Goal: Transaction & Acquisition: Obtain resource

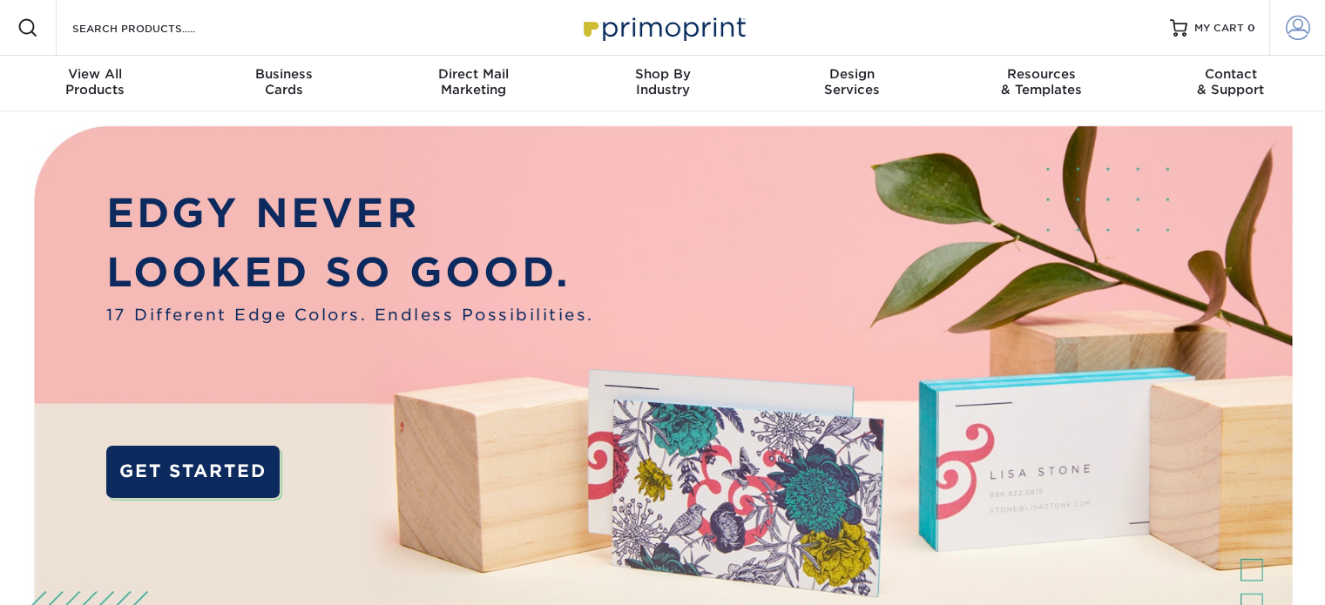
type input "[EMAIL_ADDRESS][DOMAIN_NAME]"
click at [1301, 25] on span at bounding box center [1298, 28] width 24 height 24
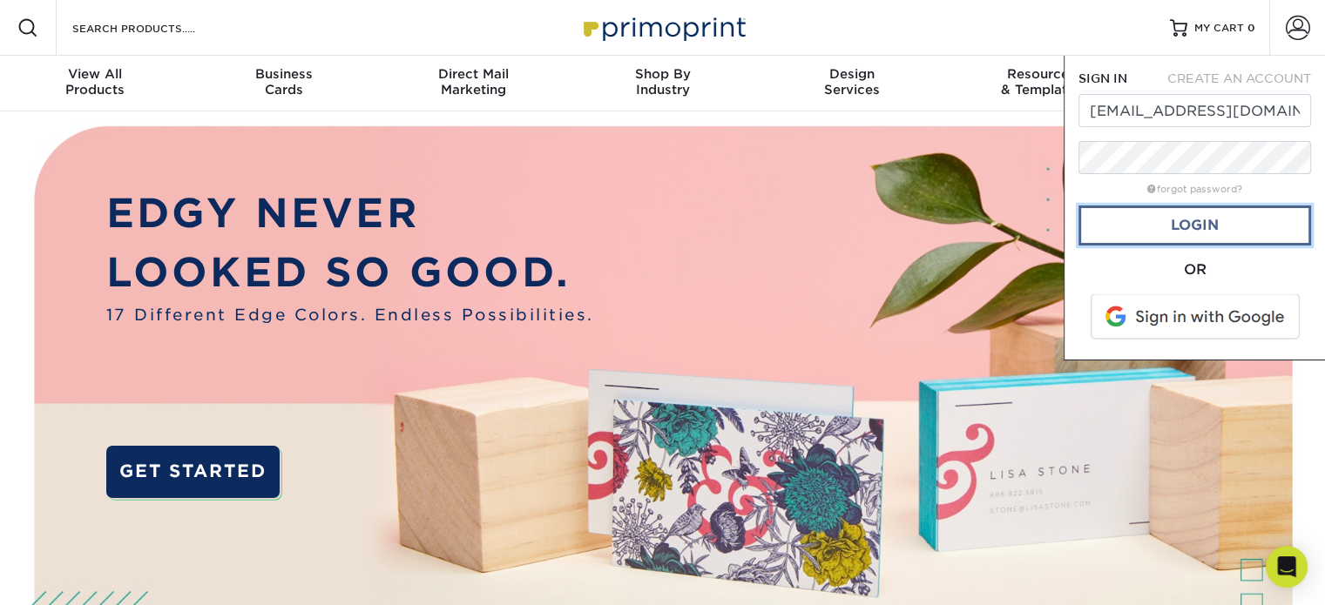
click at [1191, 223] on link "Login" at bounding box center [1194, 226] width 233 height 40
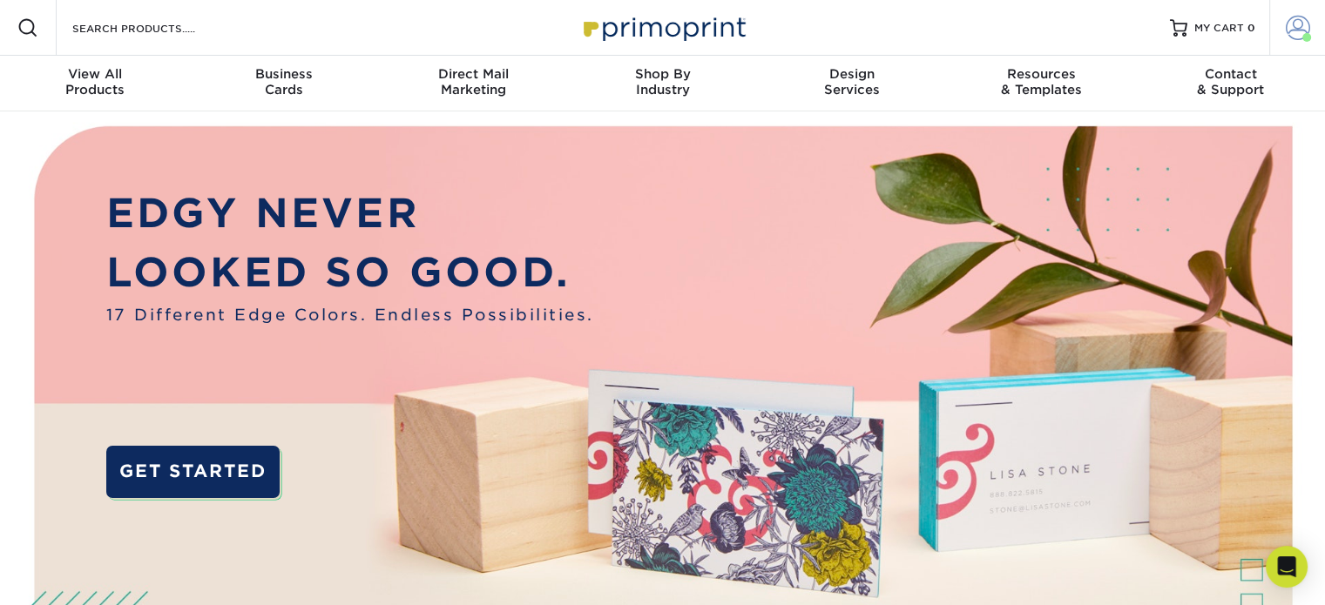
click at [1291, 28] on span at bounding box center [1298, 28] width 24 height 24
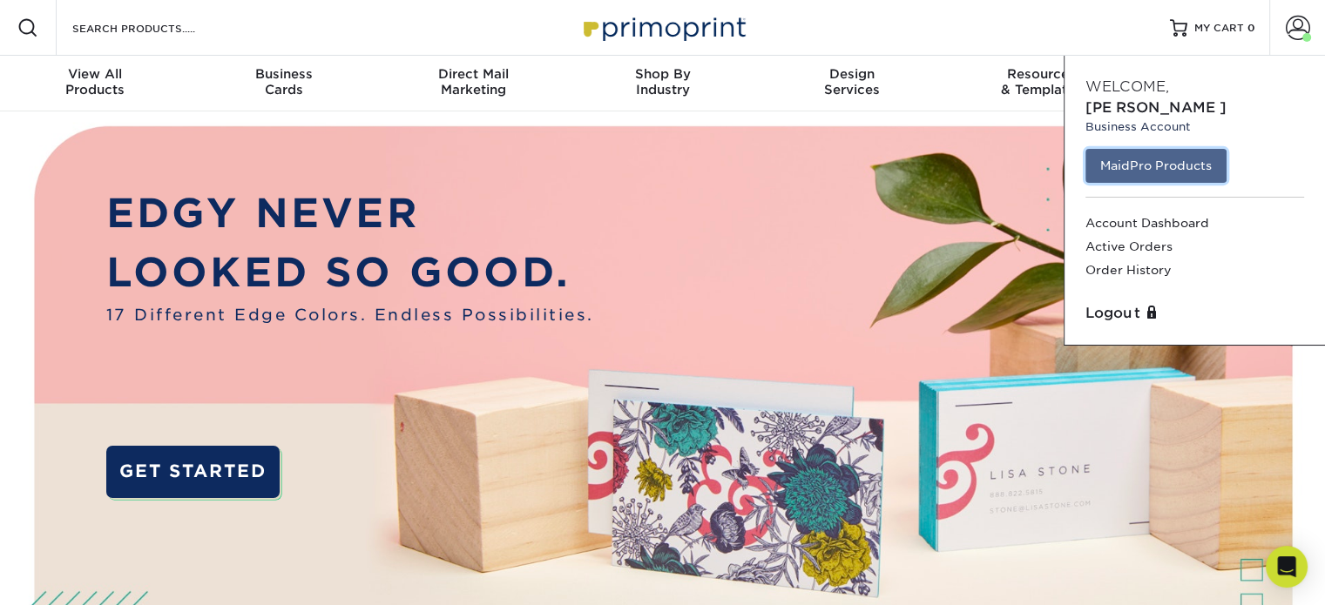
click at [1188, 149] on link "MaidPro Products" at bounding box center [1155, 165] width 141 height 33
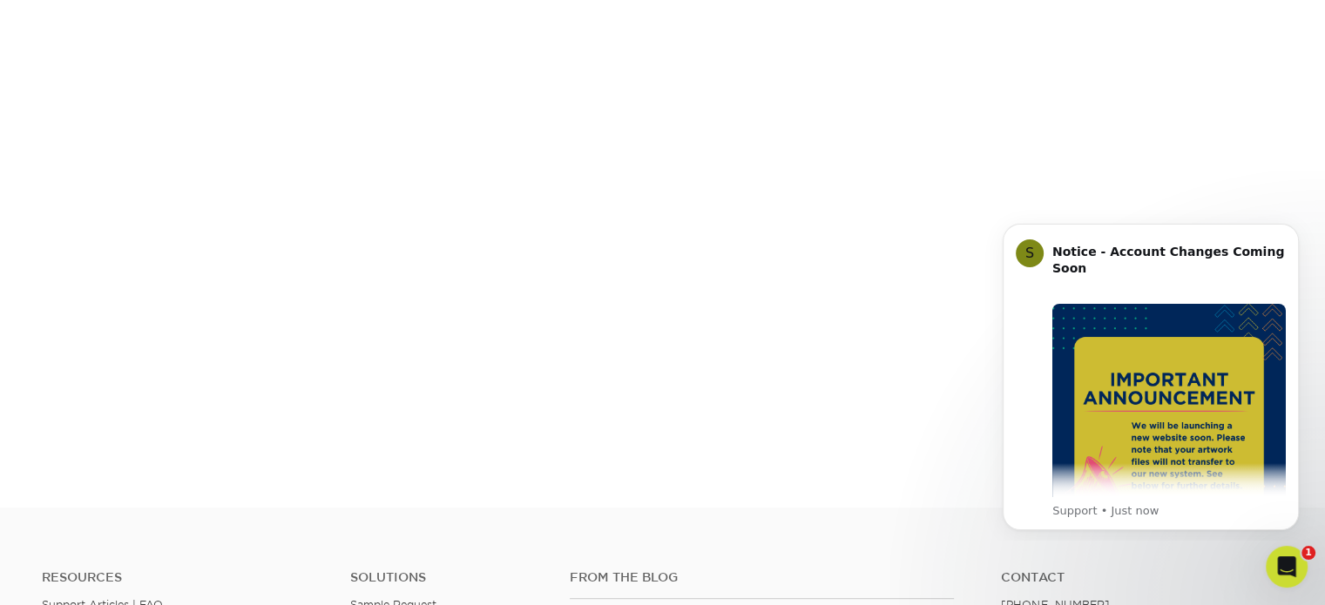
scroll to position [325, 0]
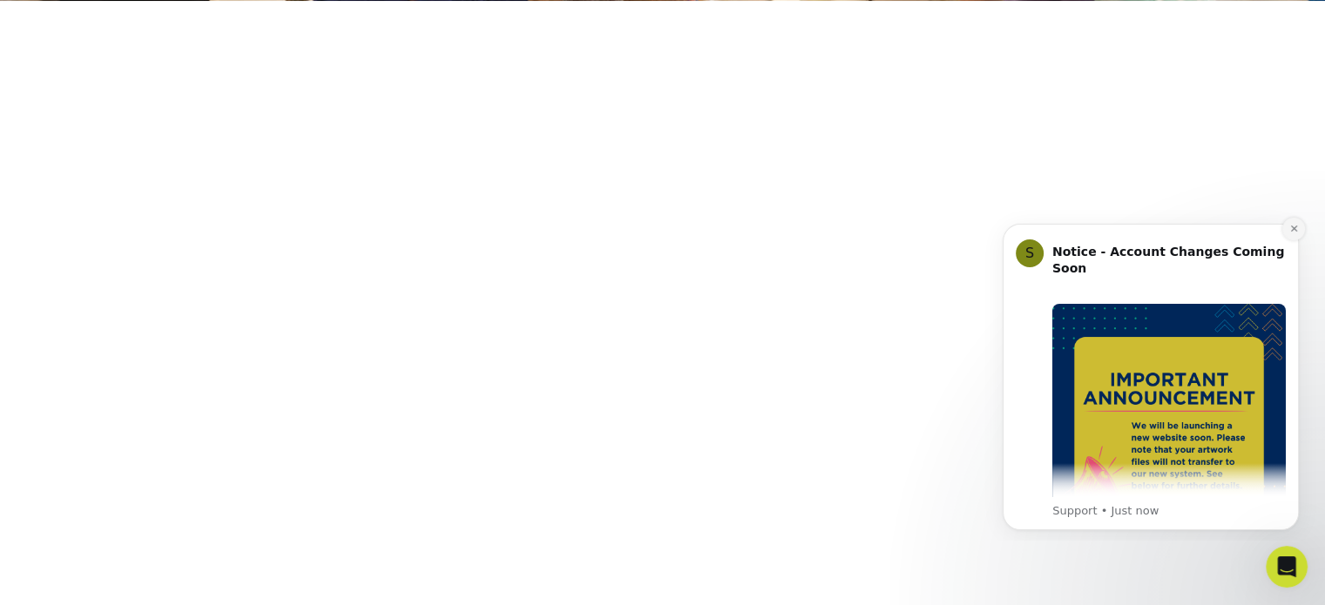
click at [1292, 231] on icon "Dismiss notification" at bounding box center [1293, 229] width 6 height 6
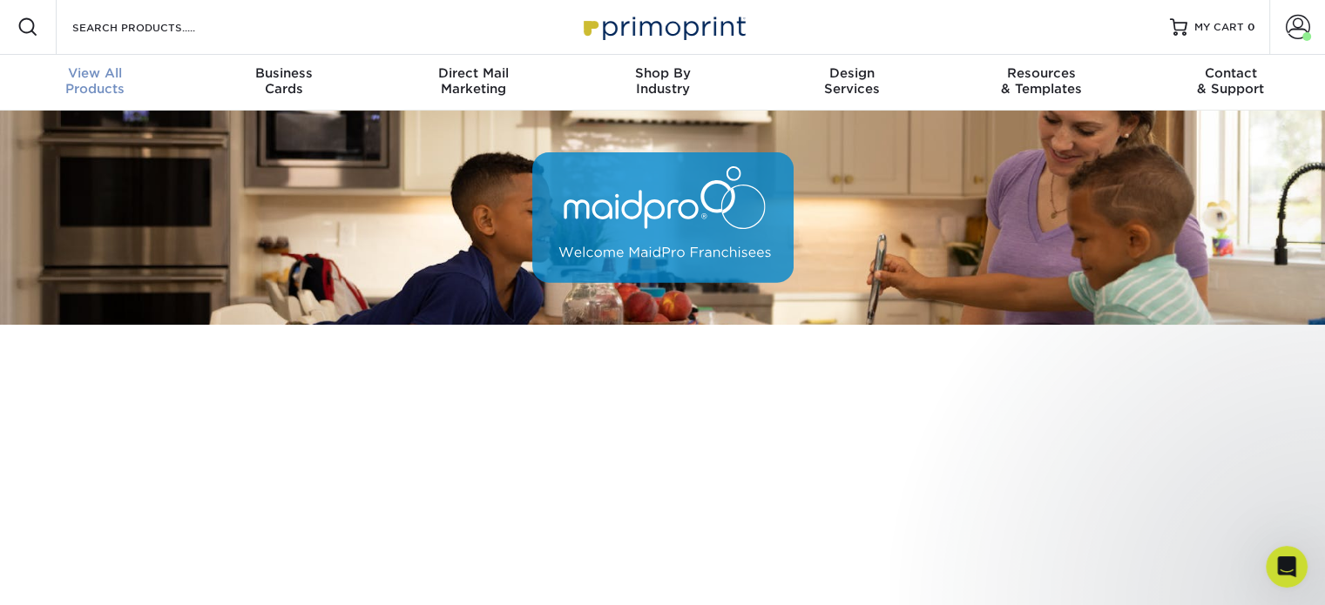
scroll to position [2, 0]
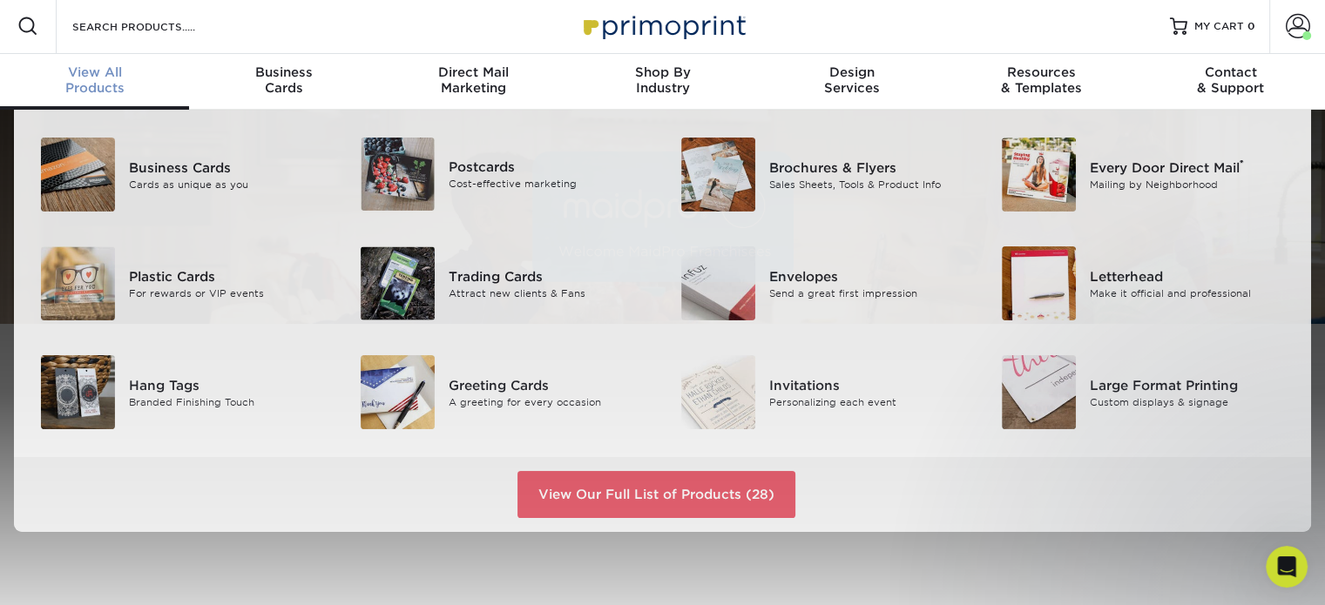
click at [89, 84] on div "View All Products" at bounding box center [94, 79] width 189 height 31
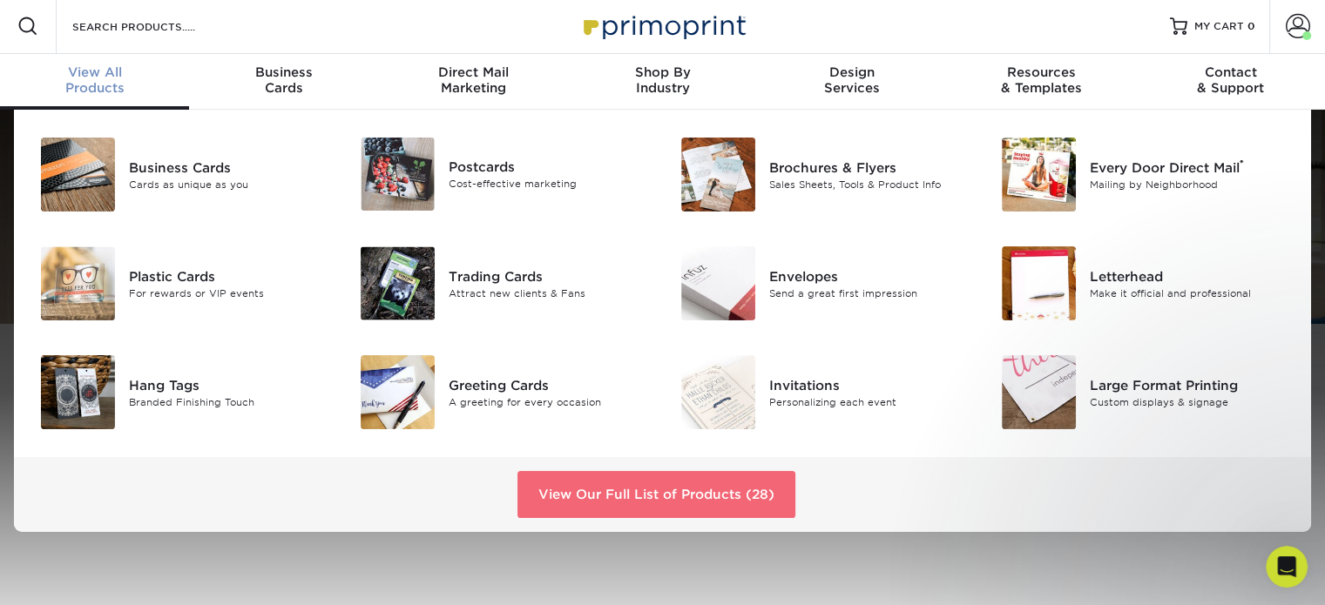
click at [612, 497] on link "View Our Full List of Products (28)" at bounding box center [656, 494] width 278 height 47
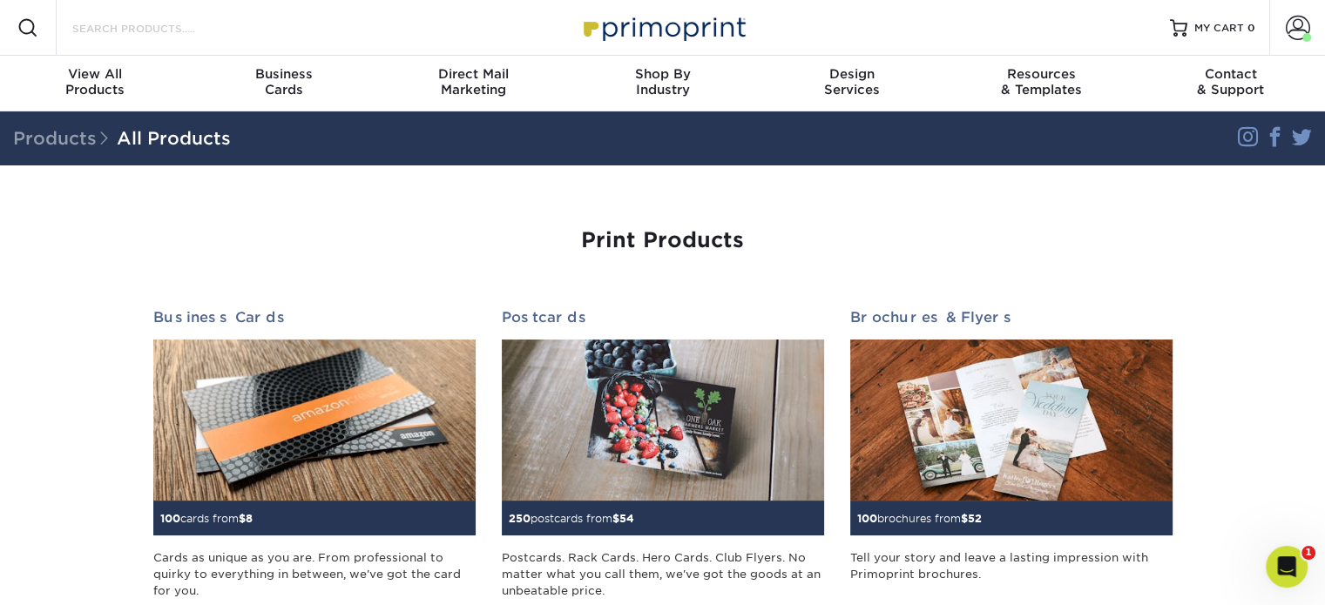
click at [136, 34] on input "Search Products" at bounding box center [156, 27] width 170 height 21
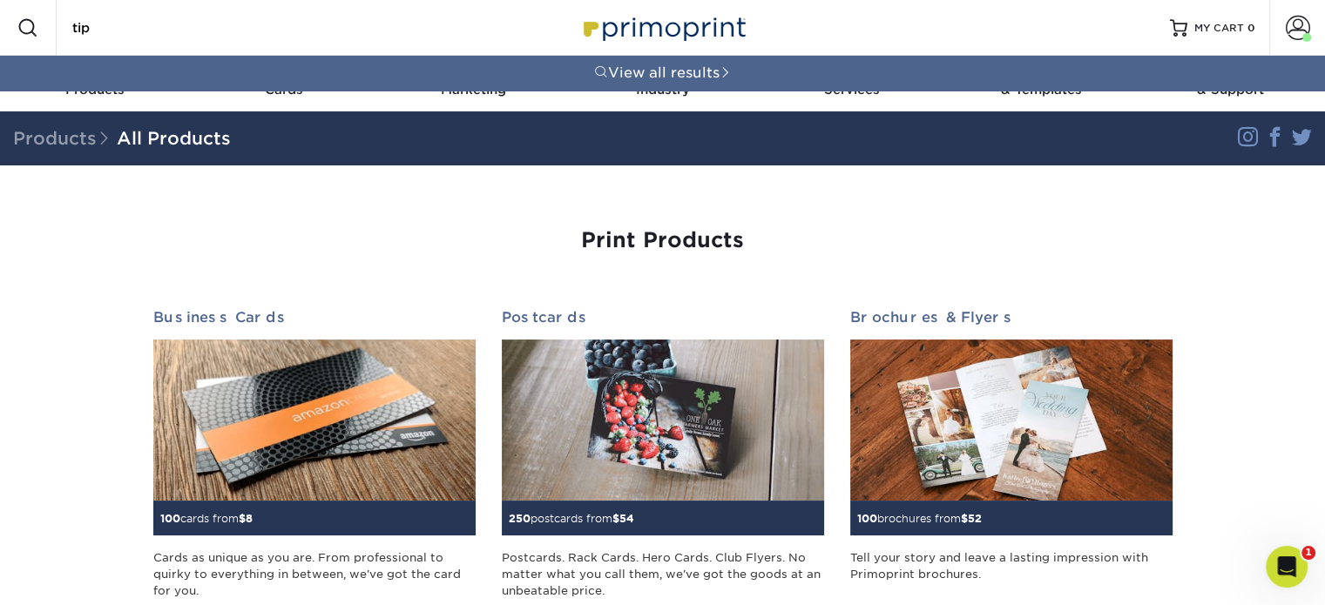
type input "tip"
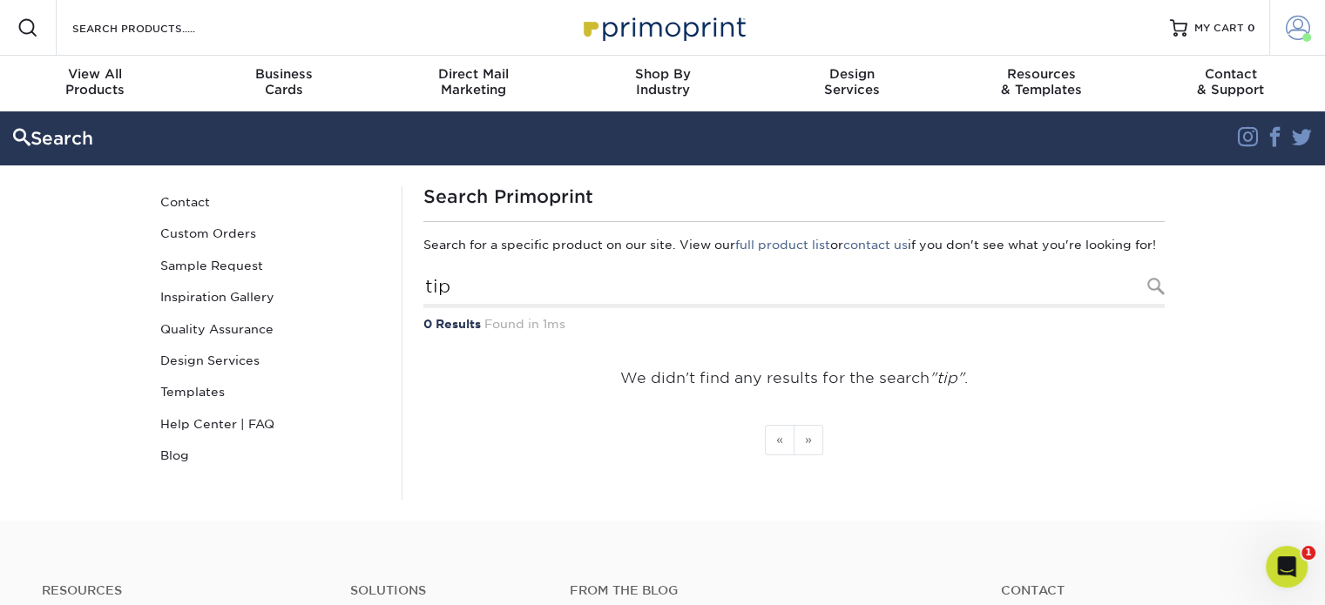
click at [1294, 27] on span at bounding box center [1298, 28] width 24 height 24
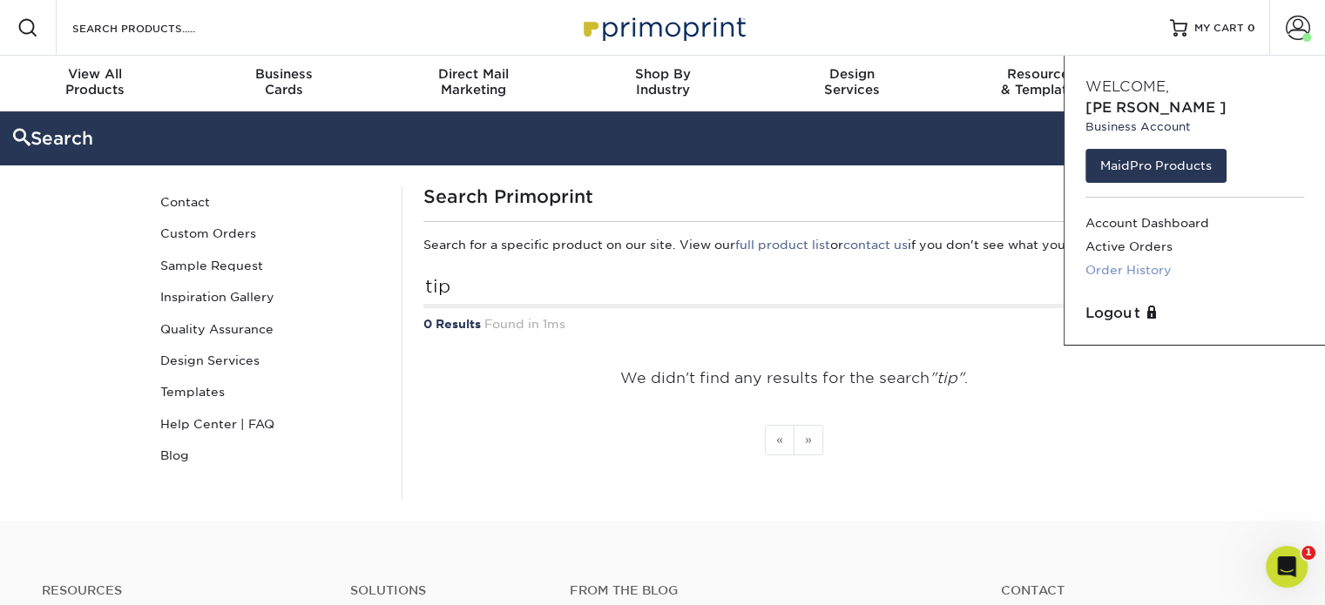
click at [1143, 259] on link "Order History" at bounding box center [1194, 271] width 219 height 24
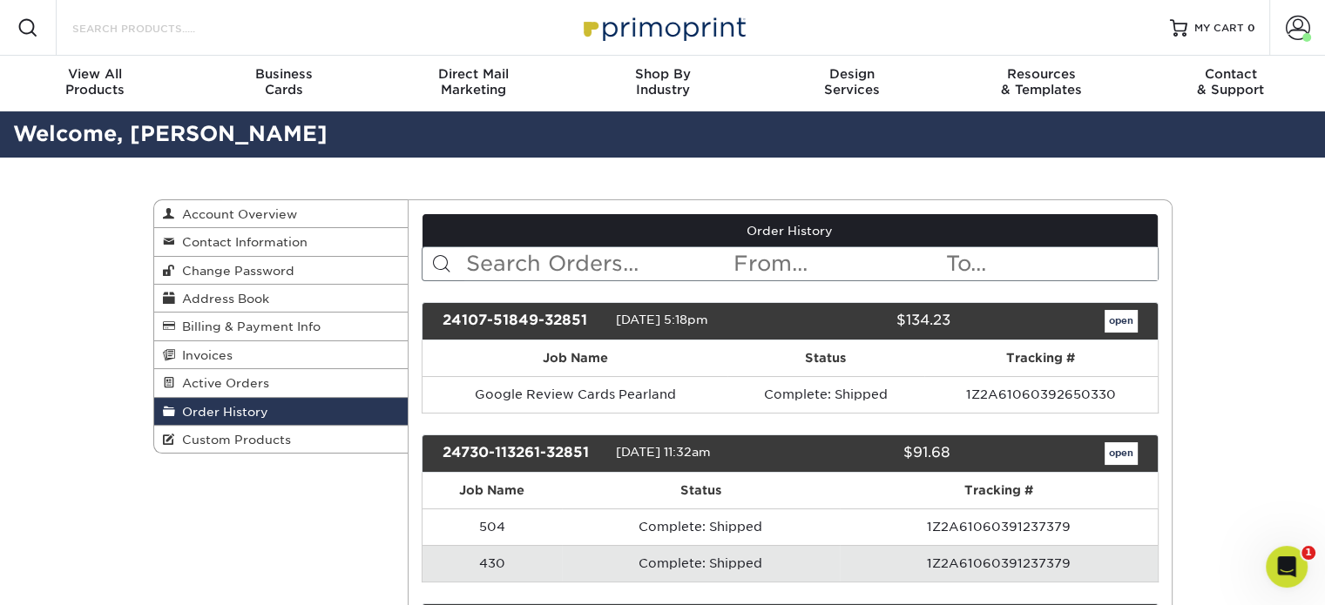
click at [99, 27] on input "Search Products" at bounding box center [156, 27] width 170 height 21
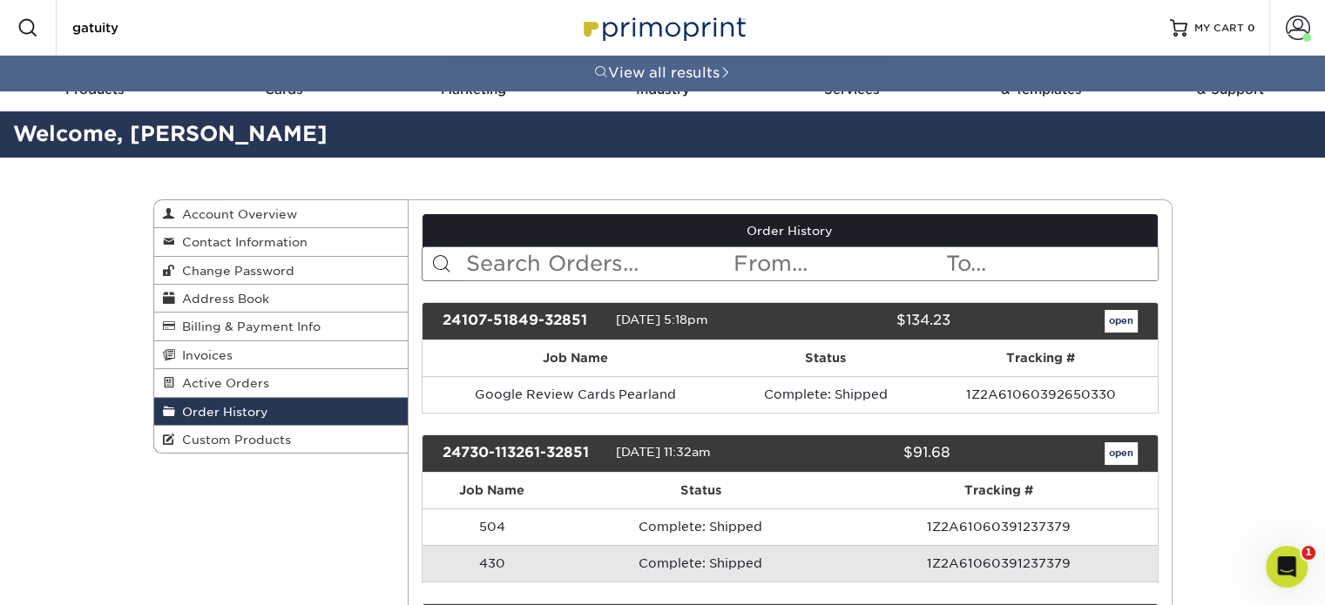
type input "gatuity"
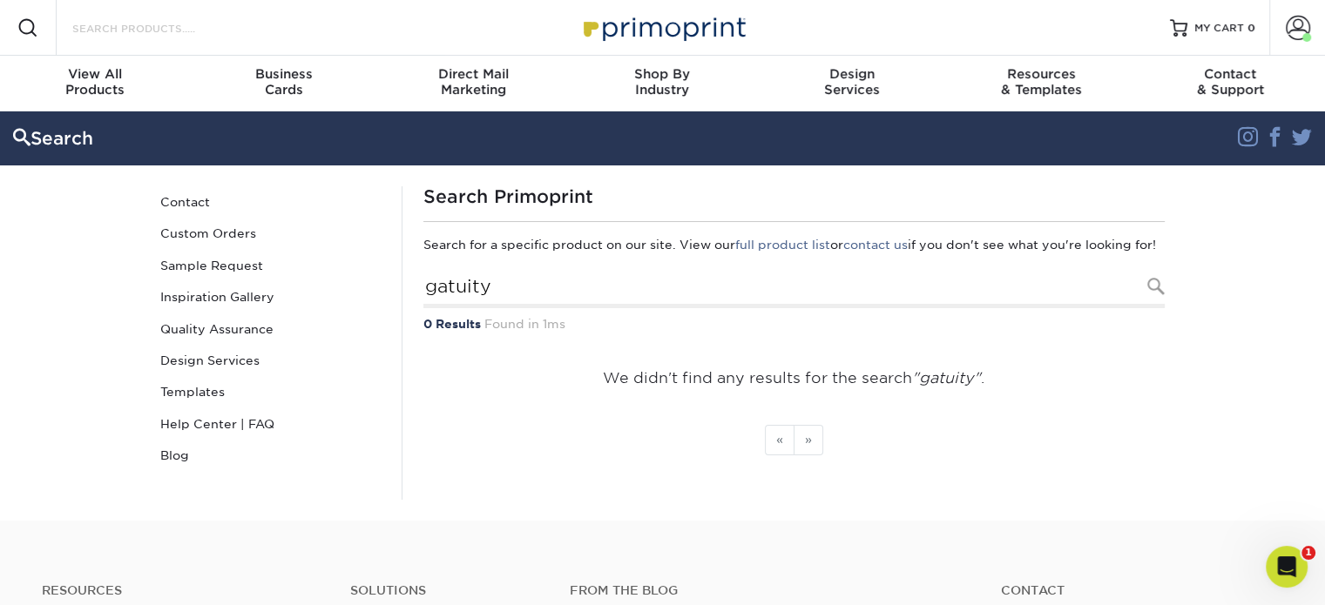
click at [208, 30] on input "Search Products" at bounding box center [156, 27] width 170 height 21
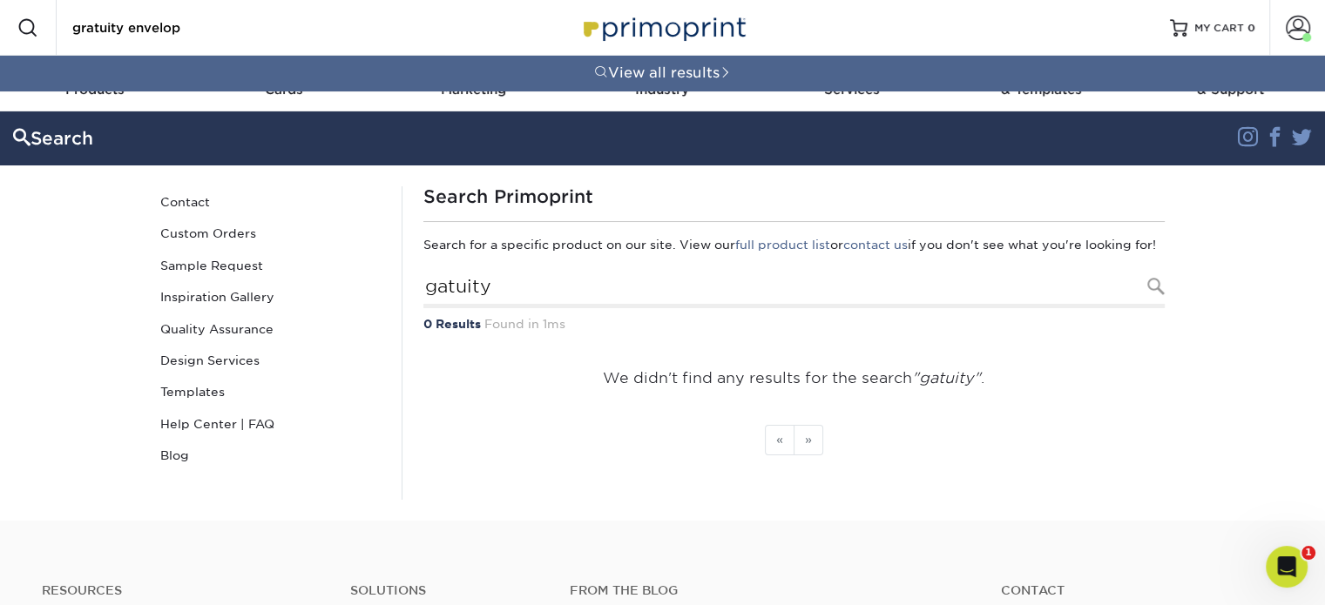
type input "gratuity envelop"
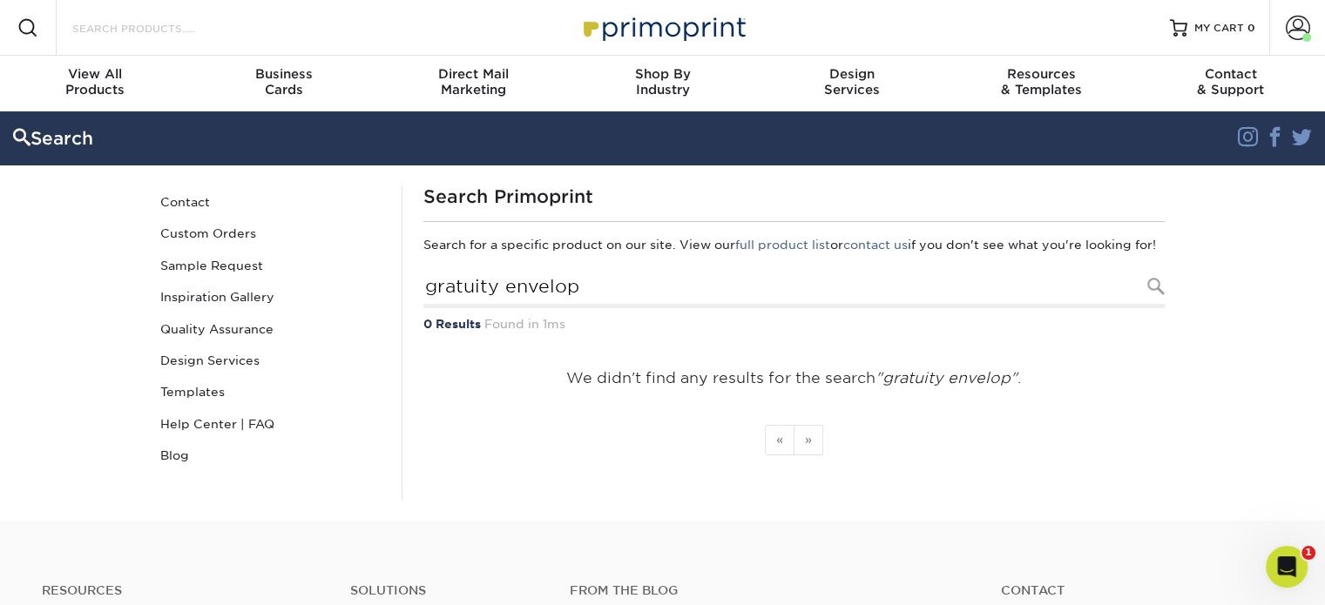
click at [208, 30] on input "Search Products" at bounding box center [156, 27] width 170 height 21
click at [1306, 34] on span at bounding box center [1306, 37] width 9 height 9
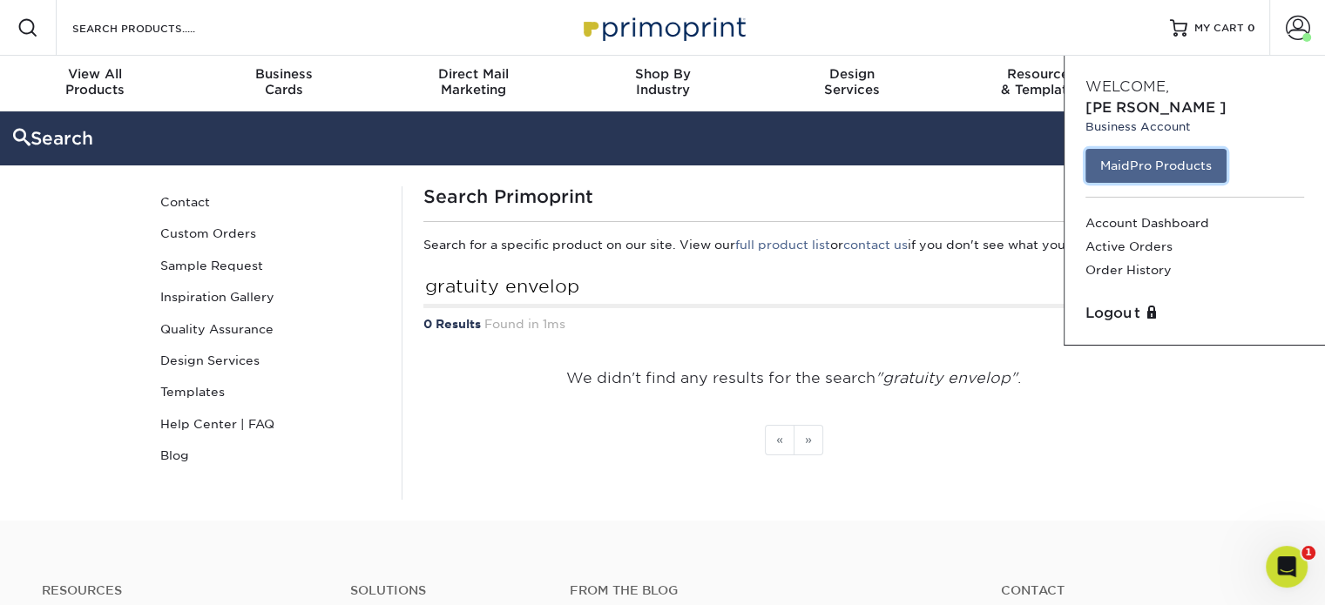
click at [1133, 149] on link "MaidPro Products" at bounding box center [1155, 165] width 141 height 33
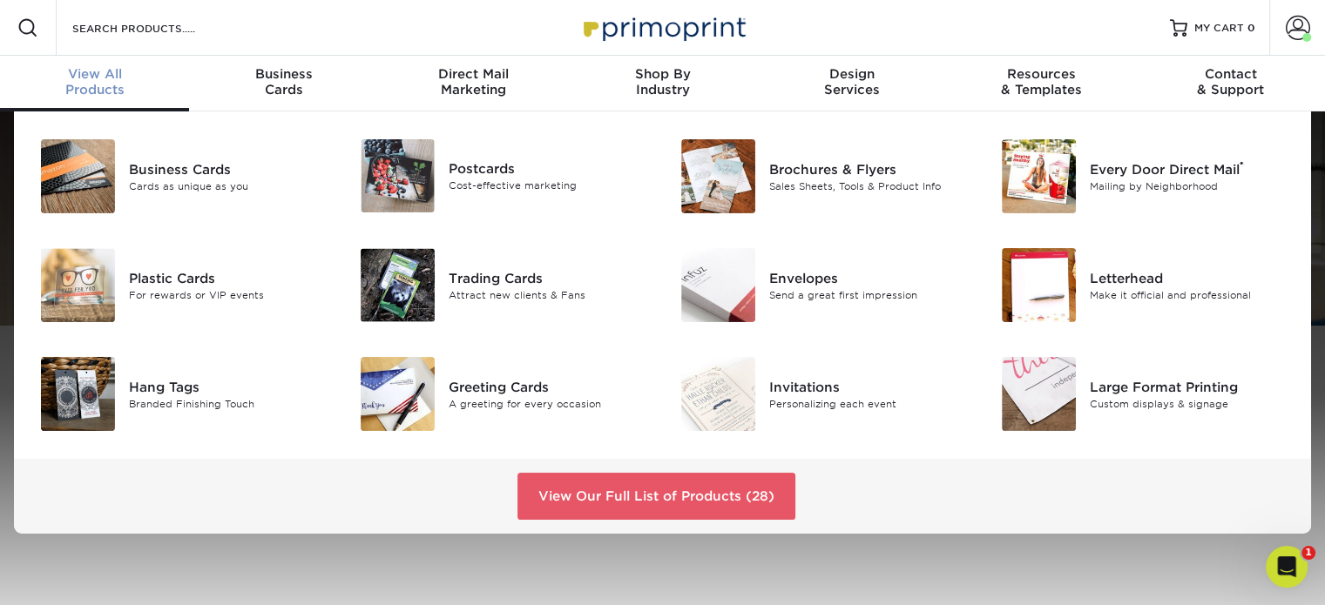
click at [102, 78] on span "View All" at bounding box center [94, 74] width 189 height 16
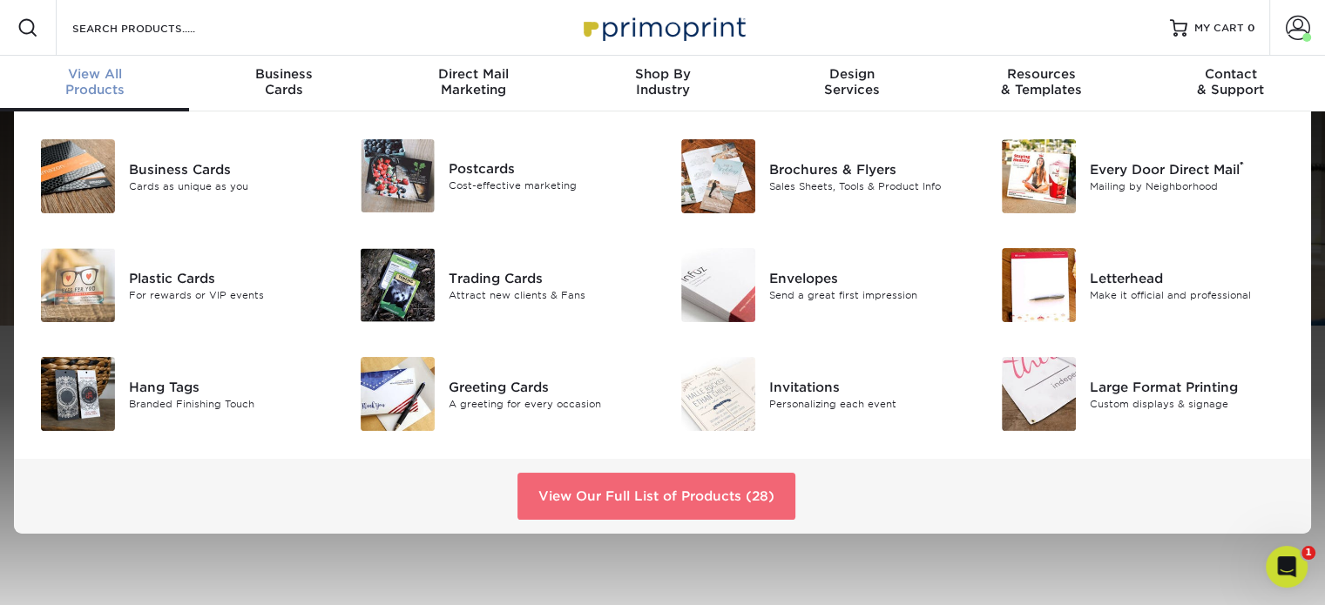
click at [634, 490] on link "View Our Full List of Products (28)" at bounding box center [656, 496] width 278 height 47
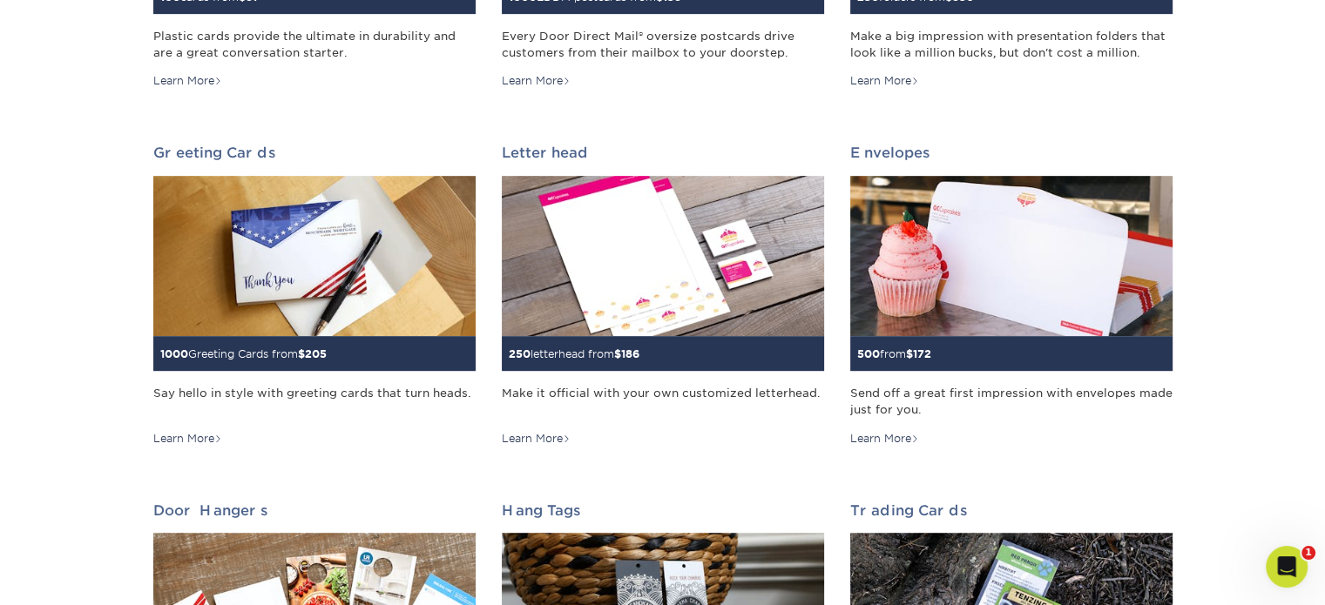
scroll to position [925, 0]
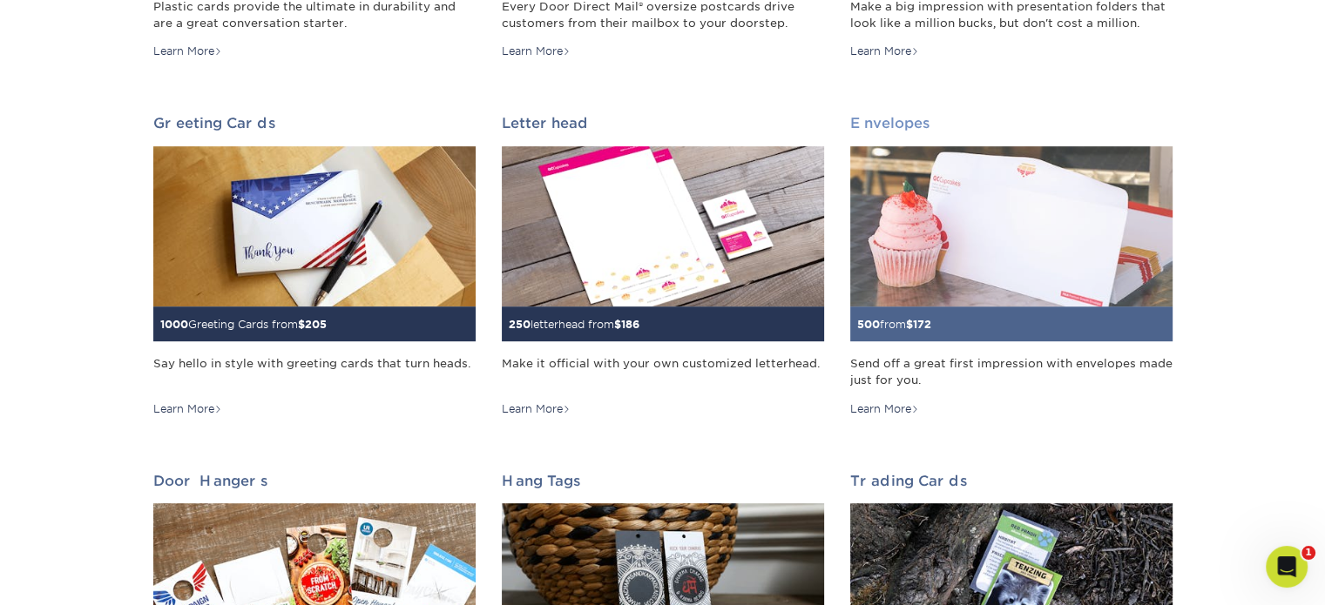
click at [962, 296] on img at bounding box center [1011, 226] width 322 height 161
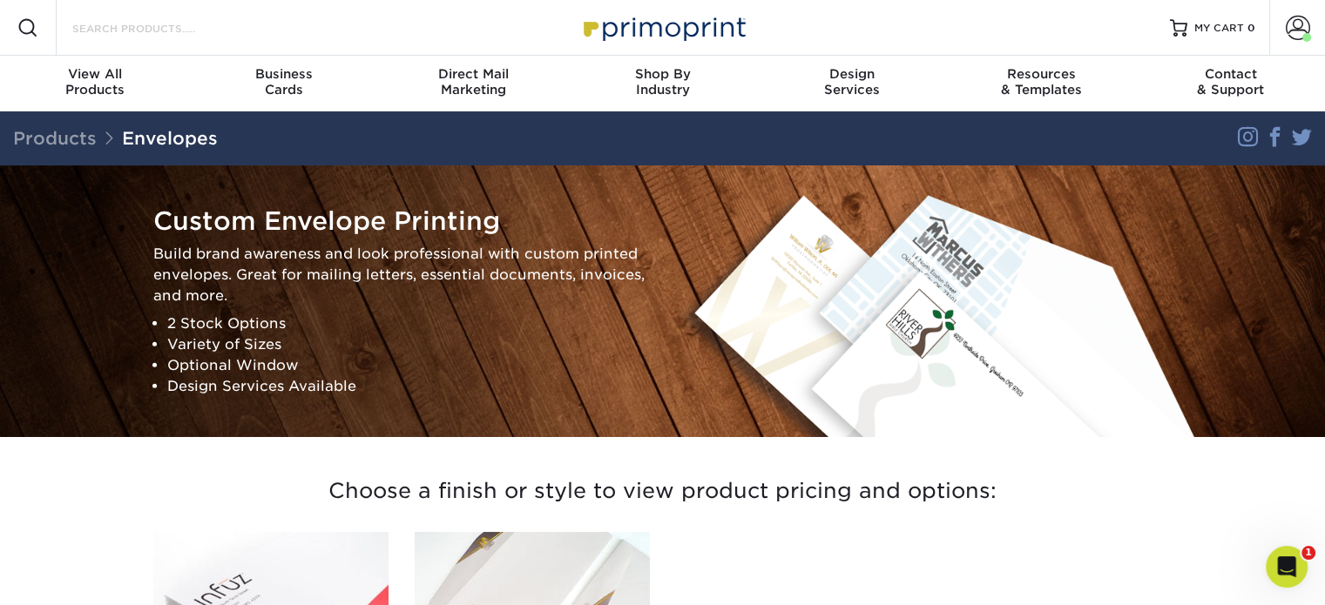
click at [136, 26] on input "Search Products" at bounding box center [156, 27] width 170 height 21
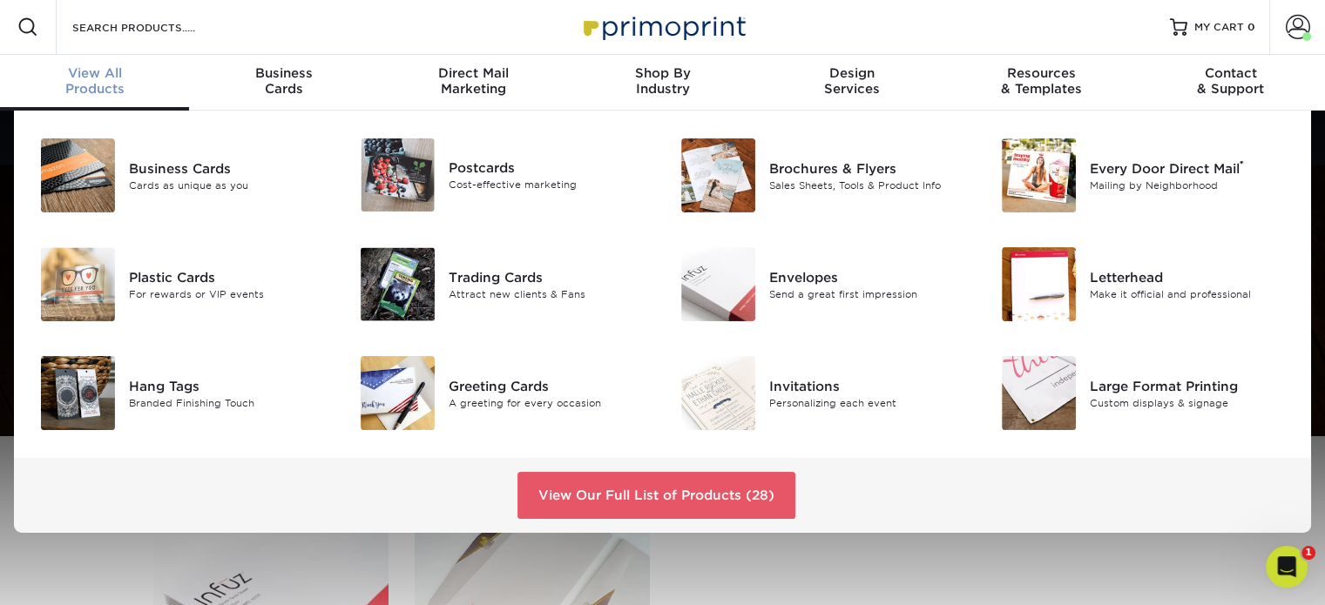
click at [81, 85] on div "View All Products" at bounding box center [94, 80] width 189 height 31
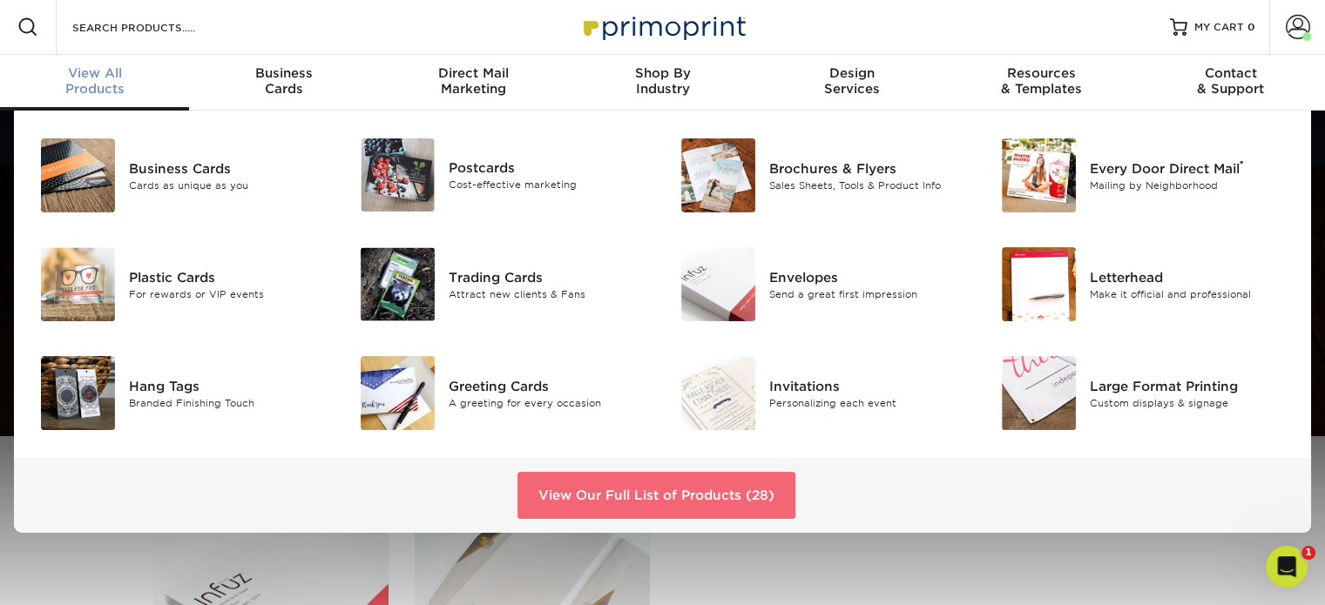
click at [660, 489] on link "View Our Full List of Products (28)" at bounding box center [656, 495] width 278 height 47
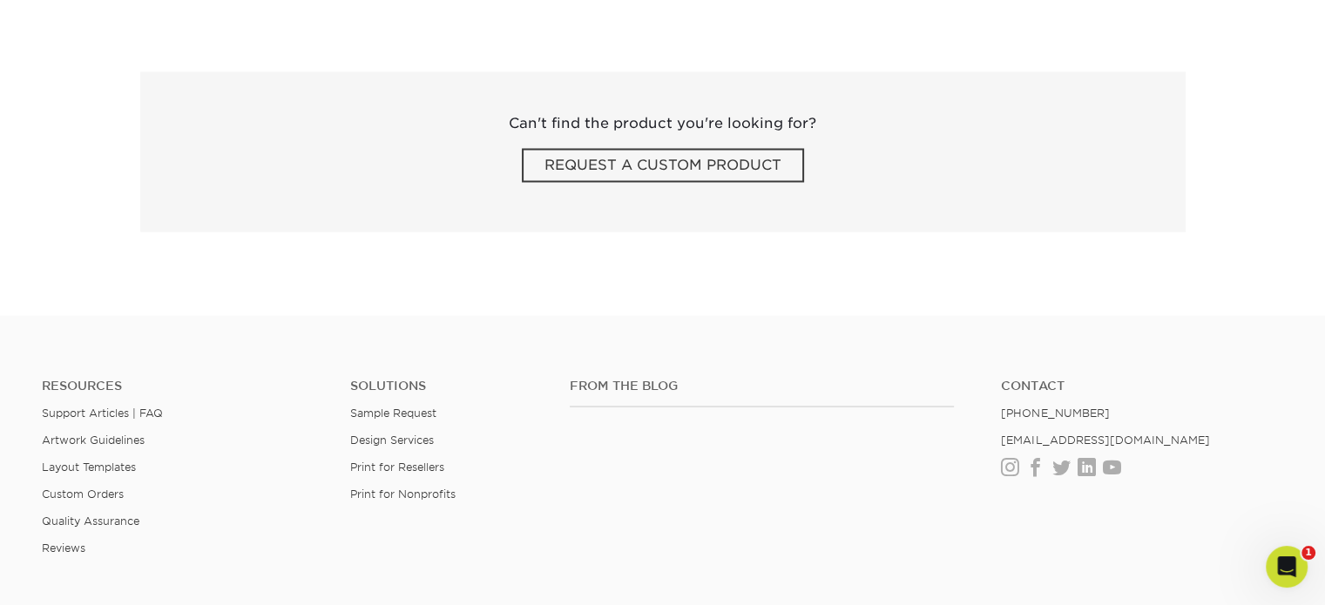
scroll to position [3133, 0]
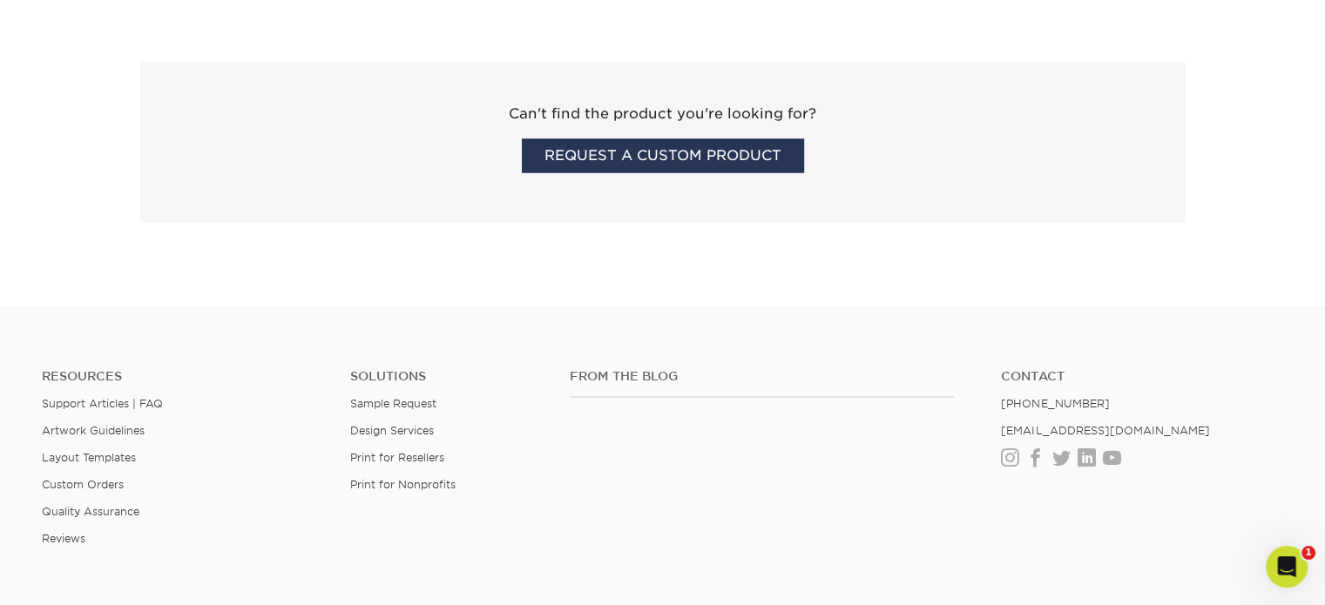
click at [557, 163] on span "REQUEST A CUSTOM PRODUCT" at bounding box center [663, 155] width 282 height 34
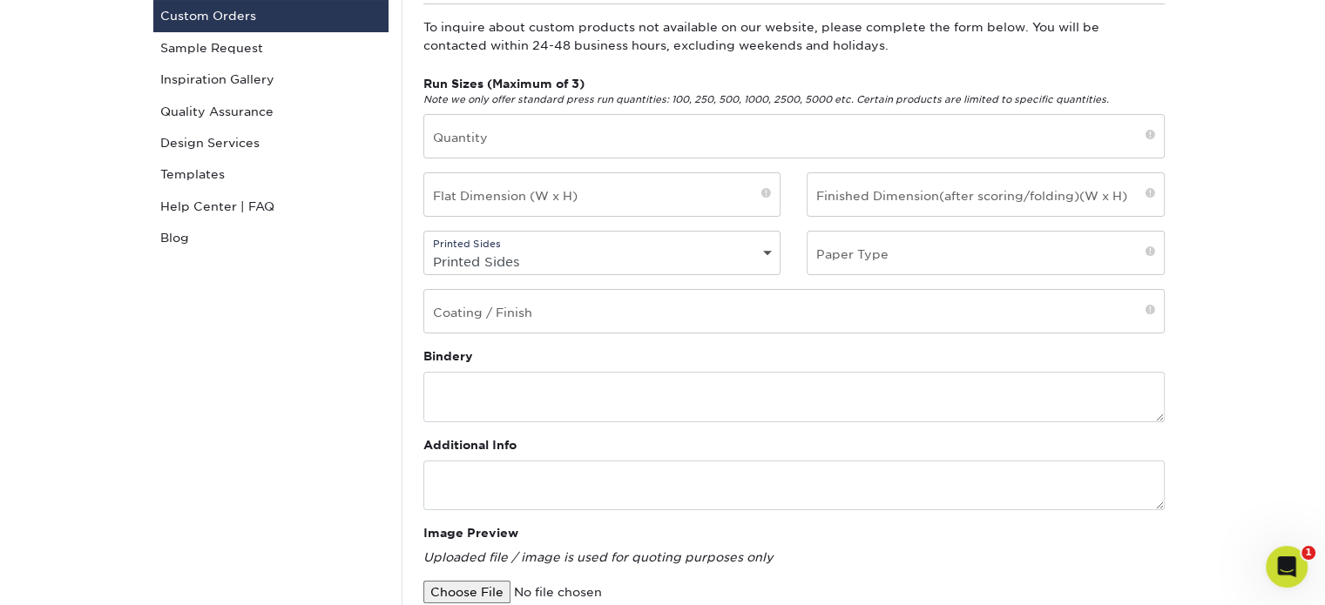
scroll to position [216, 0]
